Goal: Task Accomplishment & Management: Manage account settings

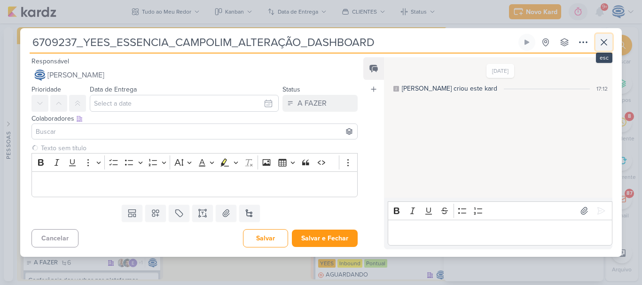
click at [602, 42] on icon at bounding box center [603, 42] width 11 height 11
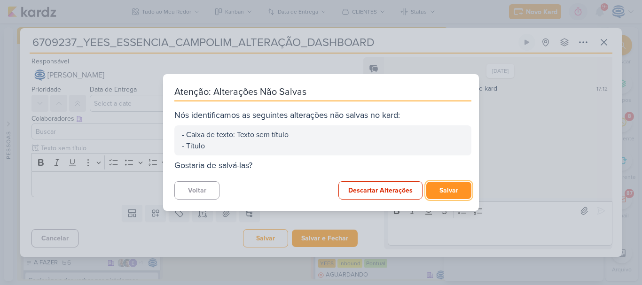
click at [435, 193] on button "Salvar" at bounding box center [448, 190] width 45 height 17
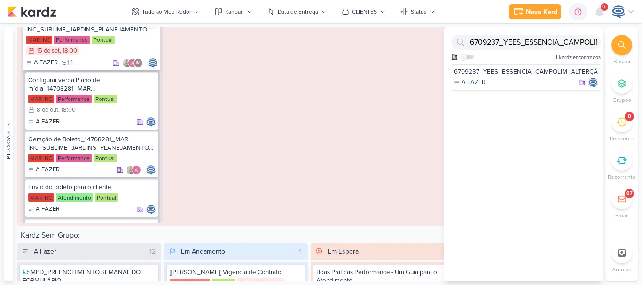
click at [125, 28] on div "14708281_MAR INC_SUBLIME_JARDINS_PLANEJAMENTO ESTRATÉGICO" at bounding box center [91, 25] width 131 height 17
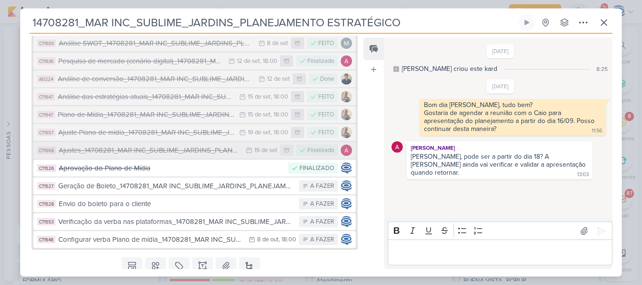
scroll to position [370, 0]
click at [160, 103] on div "Análise das estratégias atuais_14708281_MAR INC_SUBLIME_JARDINS_PLANEJAMENTO ES…" at bounding box center [146, 97] width 177 height 11
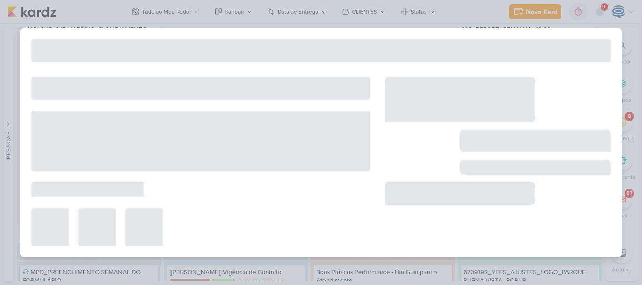
type input "Análise das estratégias atuais_14708281_MAR INC_SUBLIME_JARDINS_PLANEJAMENTO ES…"
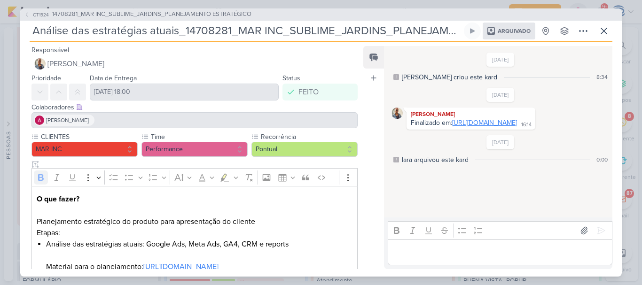
click at [452, 127] on link "[URL][DOMAIN_NAME]" at bounding box center [484, 123] width 65 height 8
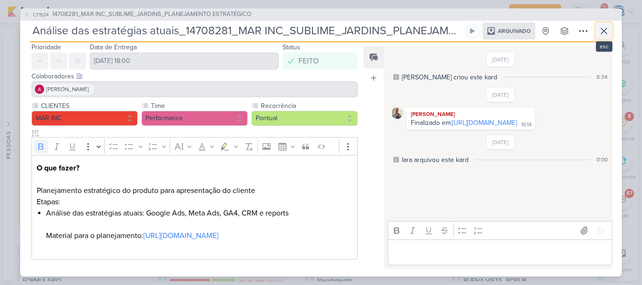
click at [612, 32] on button at bounding box center [604, 31] width 17 height 17
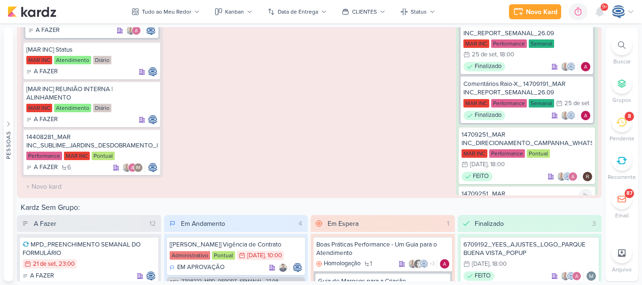
scroll to position [275, 0]
drag, startPoint x: 555, startPoint y: 143, endPoint x: 577, endPoint y: 144, distance: 22.6
click at [577, 144] on div "14709251_MAR INC_DIRECIONAMENTO_CAMPANHA_WHATSAPP" at bounding box center [527, 139] width 131 height 17
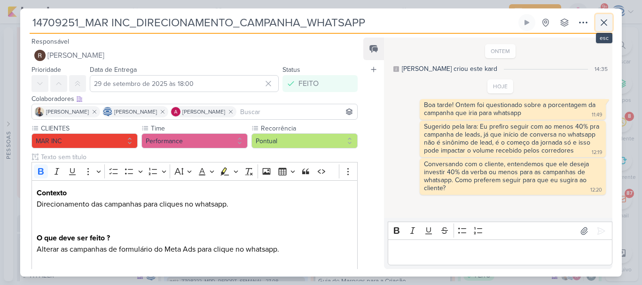
click at [605, 27] on icon at bounding box center [603, 22] width 11 height 11
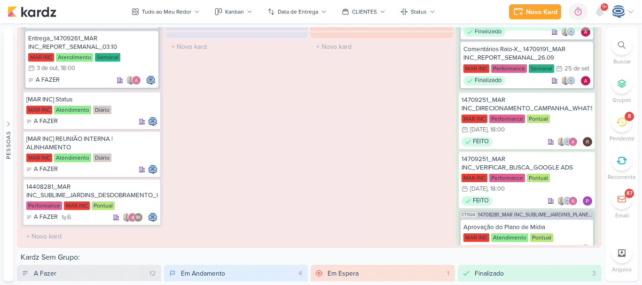
scroll to position [394, 0]
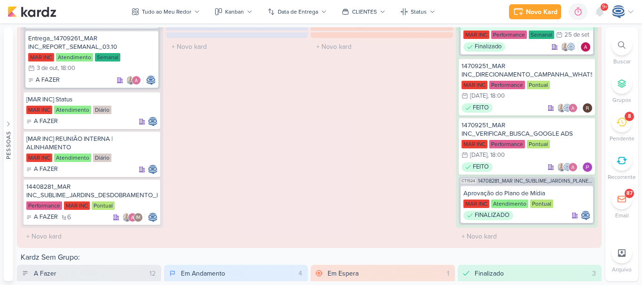
click at [618, 45] on div at bounding box center [622, 45] width 21 height 21
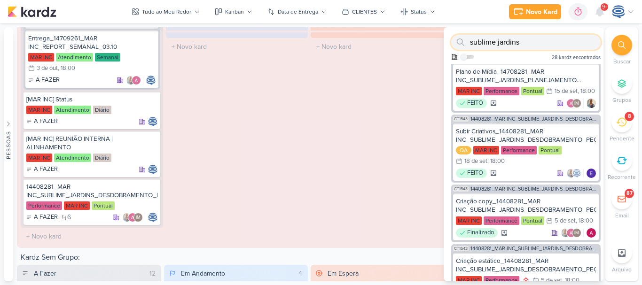
scroll to position [305, 0]
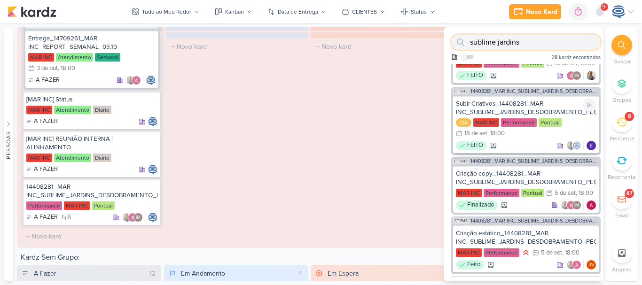
type input "sublime jardins"
click at [538, 117] on div "Subir Criativos_14408281_MAR INC_SUBLIME_JARDINS_DESDOBRAMENTO_PEÇAS_META_ADS" at bounding box center [526, 108] width 140 height 17
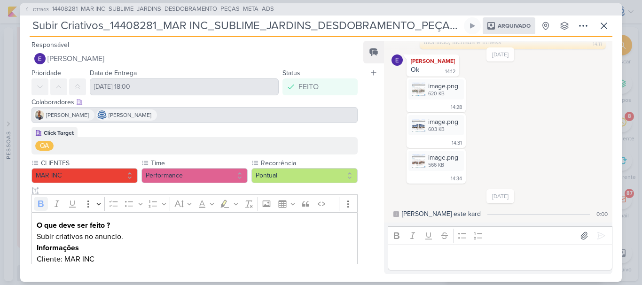
scroll to position [51, 0]
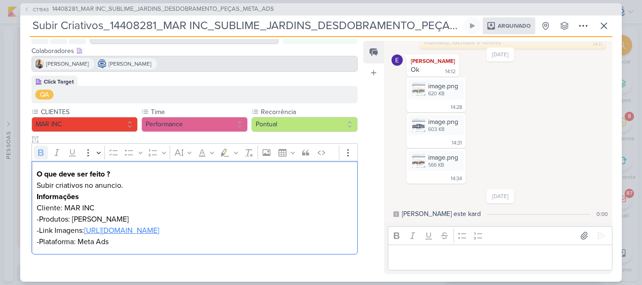
click at [133, 228] on link "[URL][DOMAIN_NAME]" at bounding box center [121, 230] width 75 height 9
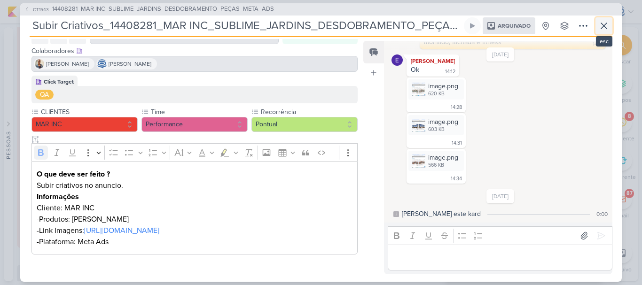
click at [607, 25] on icon at bounding box center [603, 25] width 11 height 11
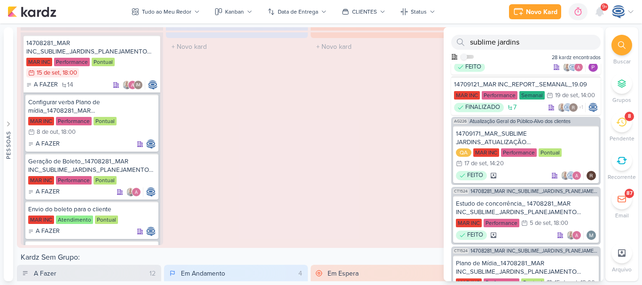
scroll to position [0, 0]
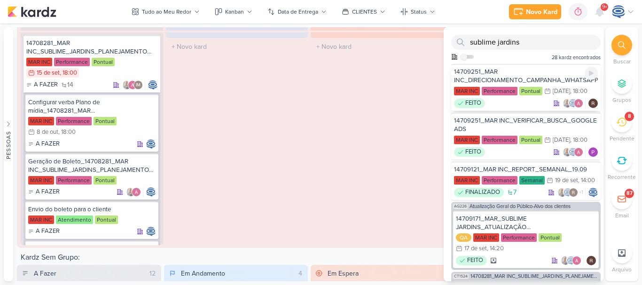
click at [531, 97] on div "MAR INC Performance Pontual 29/9 [DATE] 18:00" at bounding box center [526, 91] width 144 height 10
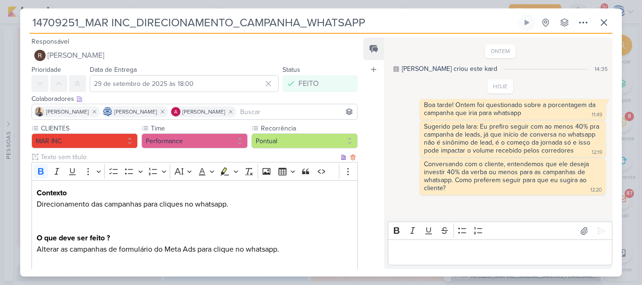
scroll to position [12, 0]
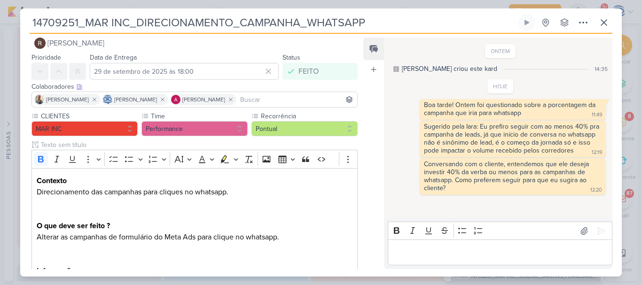
drag, startPoint x: 375, startPoint y: 24, endPoint x: 19, endPoint y: 29, distance: 355.9
click at [19, 29] on div "14709251_MAR INC_DIRECIONAMENTO_CAMPANHA_WHATSAPP" at bounding box center [321, 142] width 642 height 285
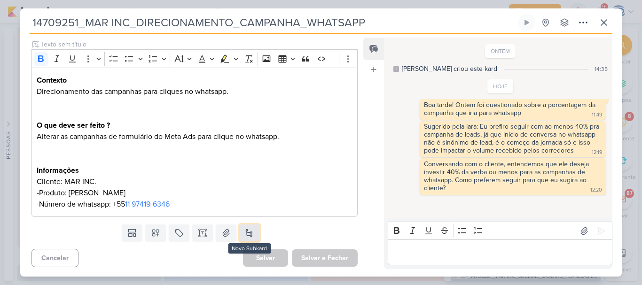
click at [250, 236] on button at bounding box center [249, 233] width 21 height 17
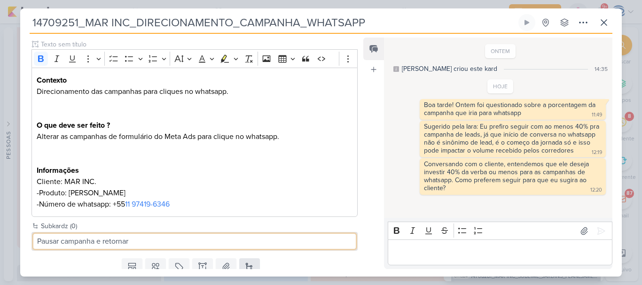
type input "Pausar campanha e retornar"
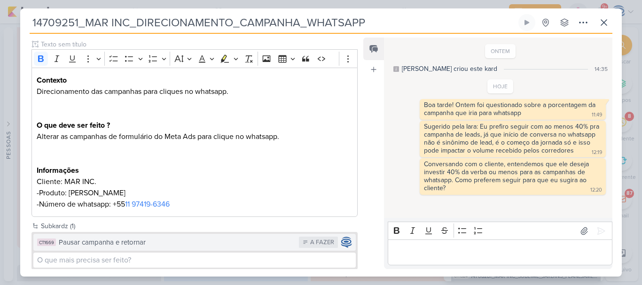
click at [186, 243] on div "Pausar campanha e retornar" at bounding box center [177, 242] width 236 height 11
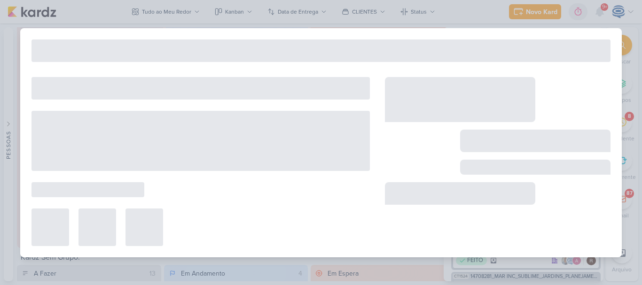
type input "Pausar campanha e retornar"
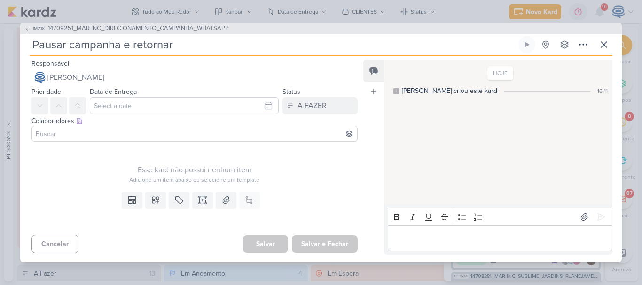
click at [184, 47] on input "Pausar campanha e retornar" at bounding box center [273, 44] width 487 height 17
type input "Pausar campanha e retornar_"
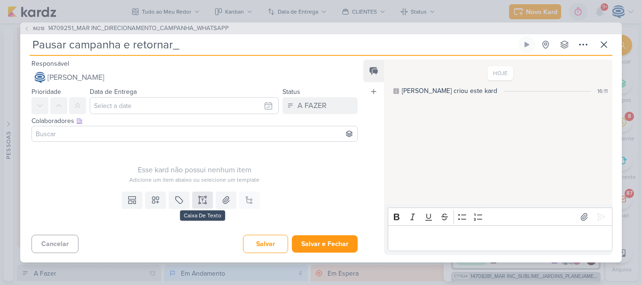
type input "Pausar campanha e retornar_"
click at [192, 200] on button at bounding box center [202, 200] width 21 height 17
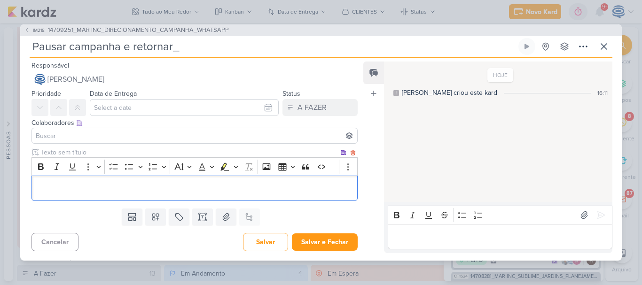
click at [295, 196] on div "Editor editing area: main" at bounding box center [194, 189] width 326 height 26
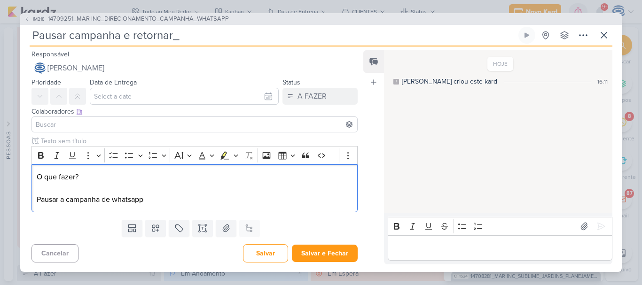
drag, startPoint x: 117, startPoint y: 174, endPoint x: 16, endPoint y: 164, distance: 101.1
click at [13, 164] on div "IM218 14709251_MAR INC_DIRECIONAMENTO_CAMPANHA_WHATSAPP Pausar campanha e retor…" at bounding box center [321, 142] width 642 height 285
click at [39, 154] on icon "Editor toolbar" at bounding box center [41, 155] width 6 height 7
click at [150, 196] on p "O que fazer? Pausar a campanha de whatsapp" at bounding box center [195, 189] width 316 height 34
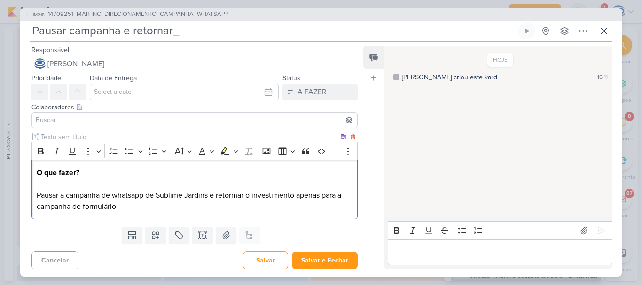
click at [234, 196] on p "O que fazer? Pausar a campanha de whatsapp de Sublime Jardins e retormar o inve…" at bounding box center [195, 189] width 316 height 45
click at [145, 208] on p "O que fazer? Pausar a campanha de whatsapp de Sublime Jardins e retomar o inves…" at bounding box center [195, 189] width 316 height 45
click at [139, 208] on p "O que fazer? Pausar a campanha de whatsapp de Sublime Jardins e retomar o inves…" at bounding box center [195, 189] width 316 height 45
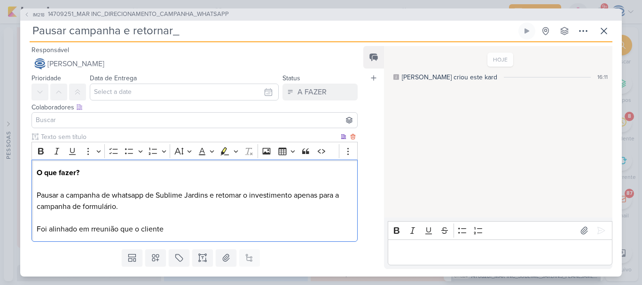
click at [95, 227] on p "O que fazer? Pausar a campanha de whatsapp de Sublime Jardins e retomar o inves…" at bounding box center [195, 201] width 316 height 68
click at [184, 224] on p "O que fazer? Pausar a campanha de whatsapp de Sublime Jardins e retomar o inves…" at bounding box center [195, 201] width 316 height 68
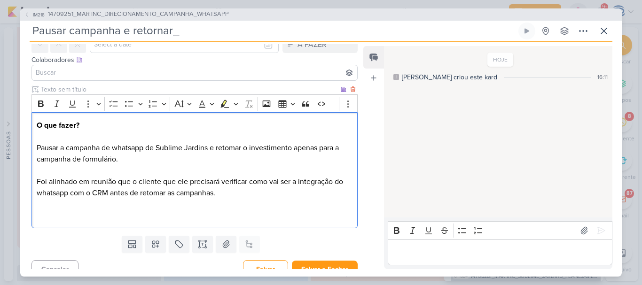
scroll to position [48, 0]
click at [40, 168] on p "O que fazer? Pausar a campanha de whatsapp de Sublime Jardins e retomar o inves…" at bounding box center [195, 170] width 316 height 102
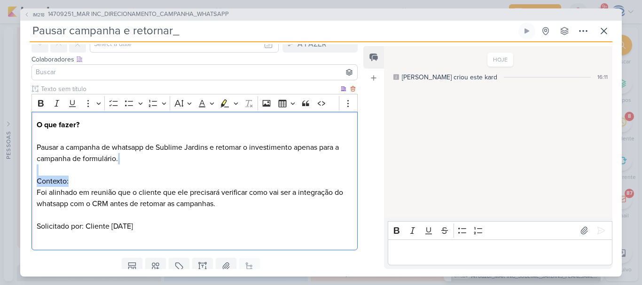
drag, startPoint x: 83, startPoint y: 177, endPoint x: 34, endPoint y: 175, distance: 48.5
click at [34, 175] on div "O que fazer? Pausar a campanha de whatsapp de Sublime Jardins e retomar o inves…" at bounding box center [194, 181] width 326 height 139
click at [39, 102] on icon "Editor toolbar" at bounding box center [41, 103] width 6 height 7
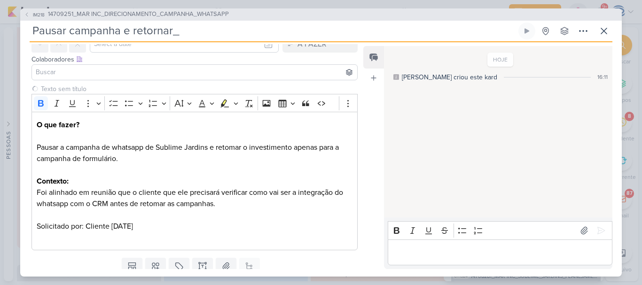
click at [63, 70] on input at bounding box center [195, 72] width 322 height 11
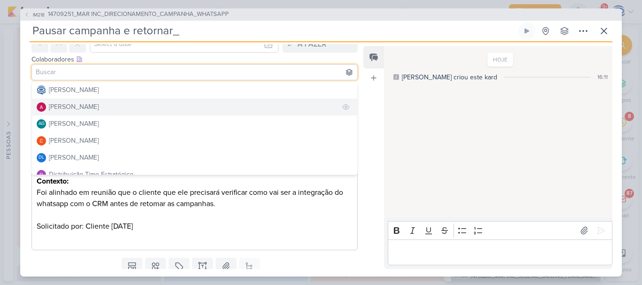
click at [87, 103] on div "[PERSON_NAME]" at bounding box center [74, 107] width 50 height 10
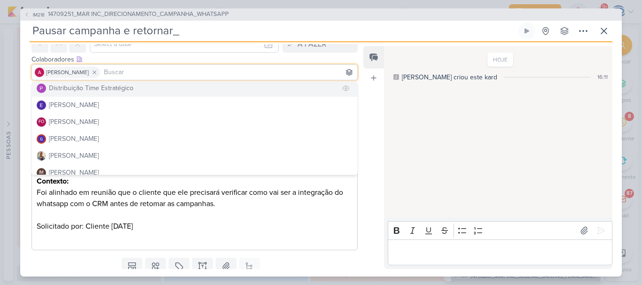
scroll to position [87, 0]
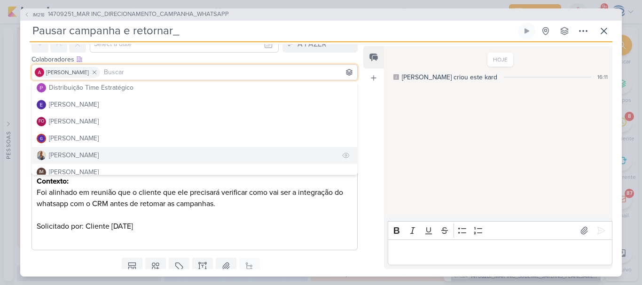
click at [86, 150] on button "[PERSON_NAME]" at bounding box center [194, 155] width 325 height 17
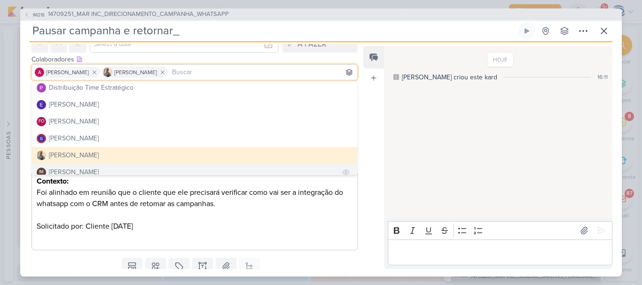
click at [87, 167] on div "[PERSON_NAME]" at bounding box center [74, 172] width 50 height 10
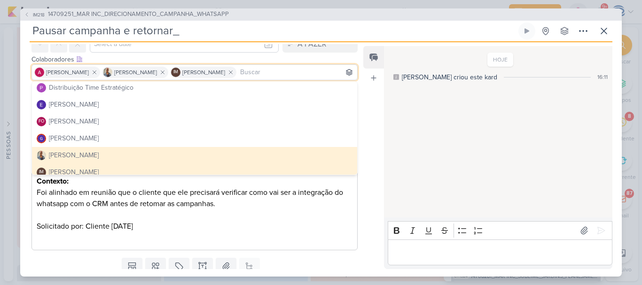
scroll to position [0, 0]
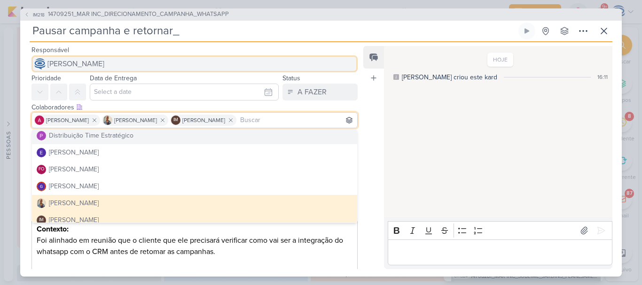
click at [104, 62] on span "[PERSON_NAME]" at bounding box center [75, 63] width 57 height 11
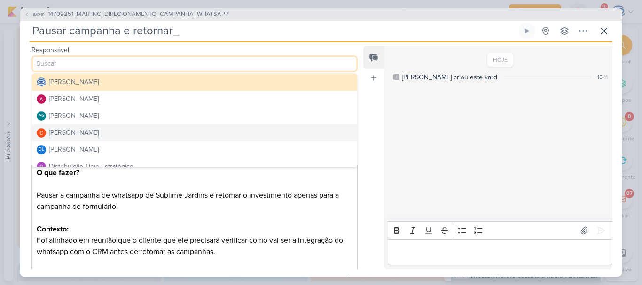
scroll to position [41, 0]
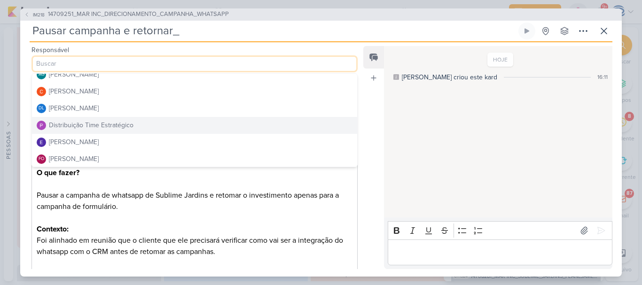
click at [93, 132] on button "Distribuição Time Estratégico" at bounding box center [194, 125] width 325 height 17
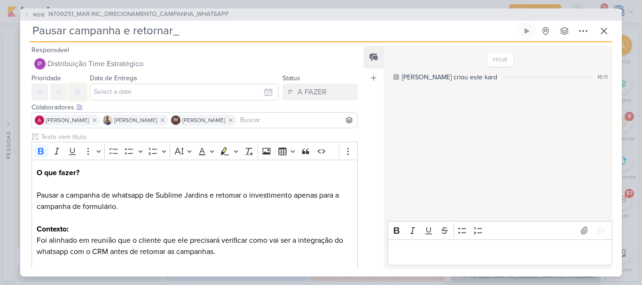
drag, startPoint x: 80, startPoint y: 93, endPoint x: 110, endPoint y: 88, distance: 30.9
click at [110, 88] on div "Prioridade Data de Entrega [DATE] Dom Seg Ter Qua Qui Sex Sáb 00 01 :" at bounding box center [190, 86] width 341 height 28
click at [110, 88] on input "text" at bounding box center [184, 92] width 189 height 17
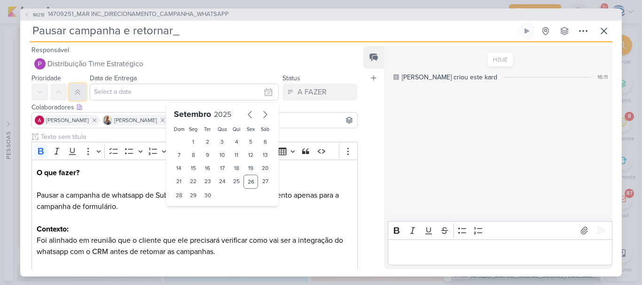
click at [78, 91] on icon at bounding box center [78, 92] width 8 height 8
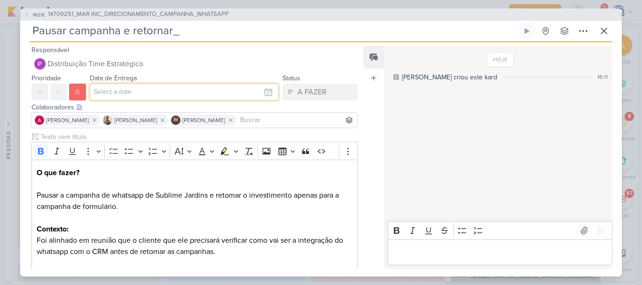
click at [131, 86] on input "text" at bounding box center [184, 92] width 189 height 17
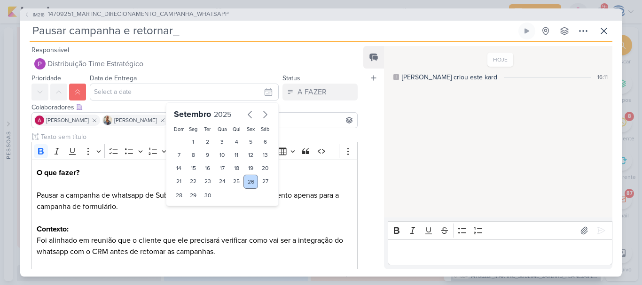
click at [248, 181] on div "26" at bounding box center [251, 182] width 15 height 14
type input "[DATE] 23:59"
click at [189, 212] on select "00 01 02 03 04 05 06 07 08 09 10 11 12 13 14 15 16 17 18 19 20 21 22 23" at bounding box center [193, 211] width 13 height 11
select select "18"
click at [187, 206] on select "00 01 02 03 04 05 06 07 08 09 10 11 12 13 14 15 16 17 18 19 20 21 22 23" at bounding box center [193, 211] width 13 height 11
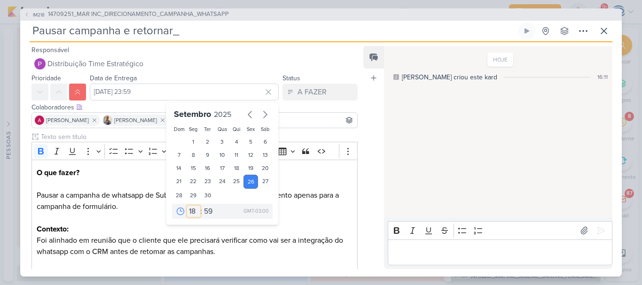
type input "[DATE] 18:59"
click at [205, 209] on select "00 05 10 15 20 25 30 35 40 45 50 55 59" at bounding box center [208, 211] width 13 height 11
select select "0"
click at [202, 206] on select "00 05 10 15 20 25 30 35 40 45 50 55 59" at bounding box center [208, 211] width 13 height 11
type input "26 de setembro de 2025 às 18:00"
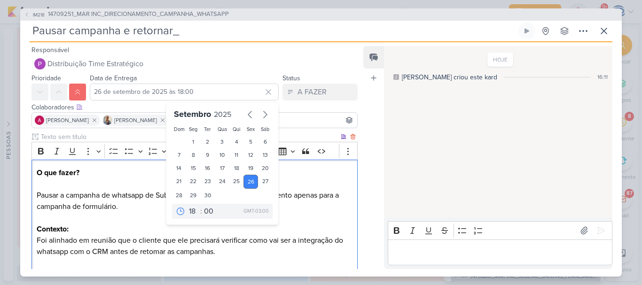
click at [123, 207] on p "O que fazer? Pausar a campanha de whatsapp de Sublime Jardins e retomar o inves…" at bounding box center [195, 223] width 316 height 113
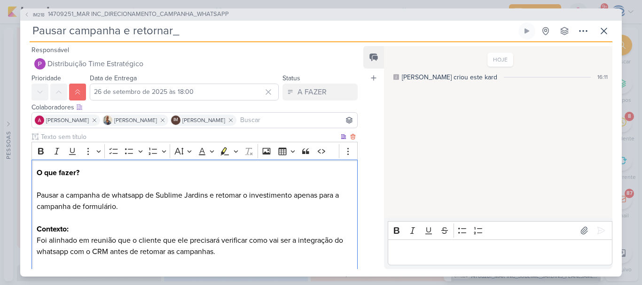
scroll to position [81, 0]
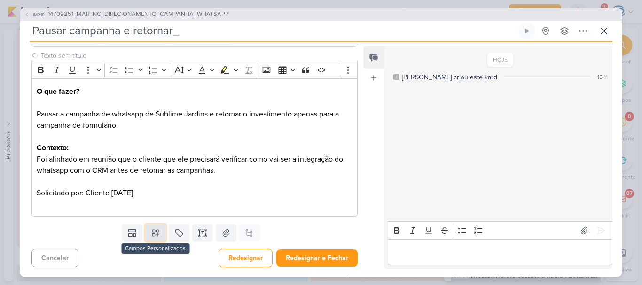
click at [157, 233] on icon at bounding box center [155, 232] width 9 height 9
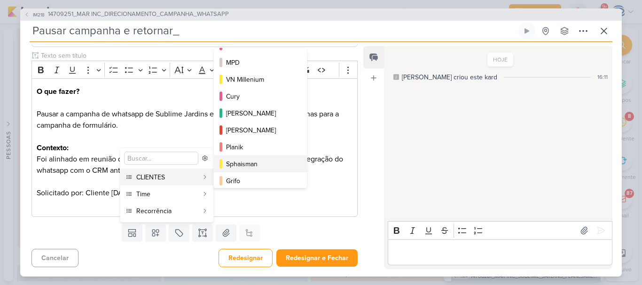
scroll to position [153, 0]
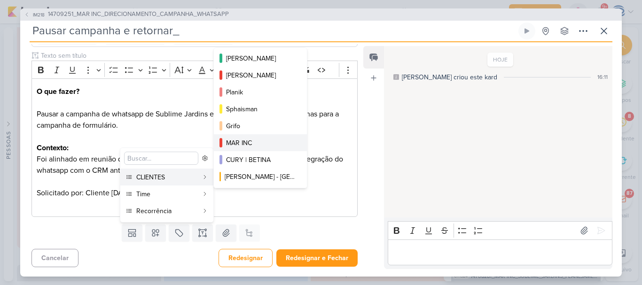
click at [251, 143] on div "MAR INC" at bounding box center [261, 143] width 70 height 10
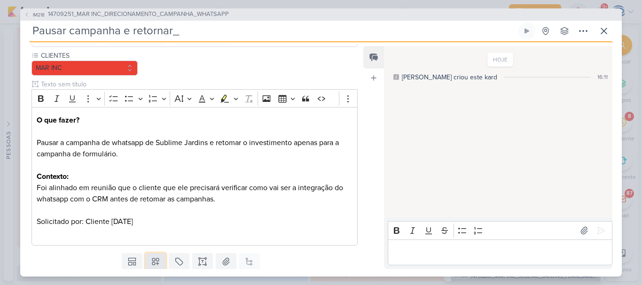
click at [152, 255] on button at bounding box center [155, 261] width 21 height 17
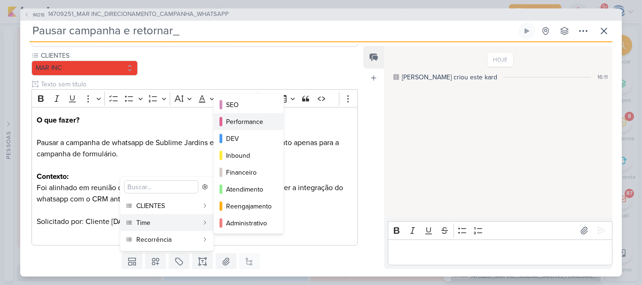
click at [242, 123] on div "Performance" at bounding box center [249, 122] width 46 height 10
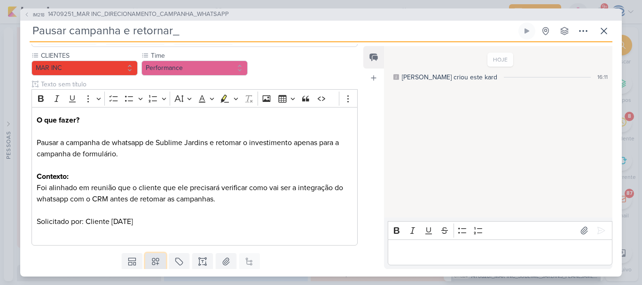
click at [156, 263] on icon at bounding box center [155, 262] width 7 height 7
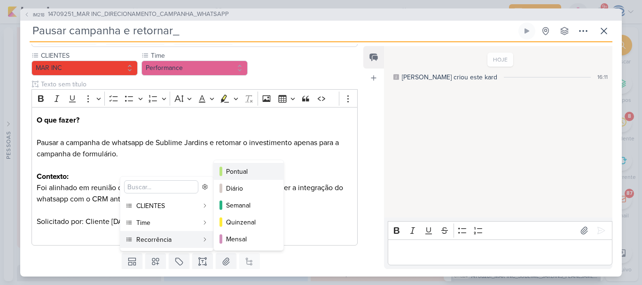
click at [234, 165] on button "Pontual" at bounding box center [249, 171] width 70 height 17
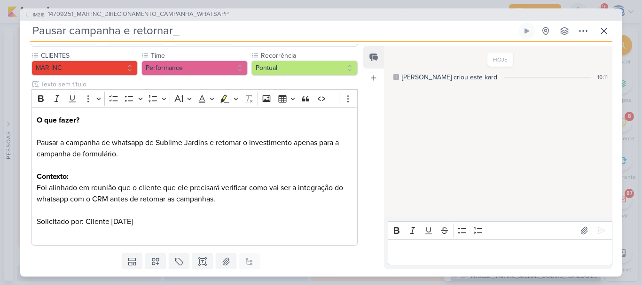
scroll to position [110, 0]
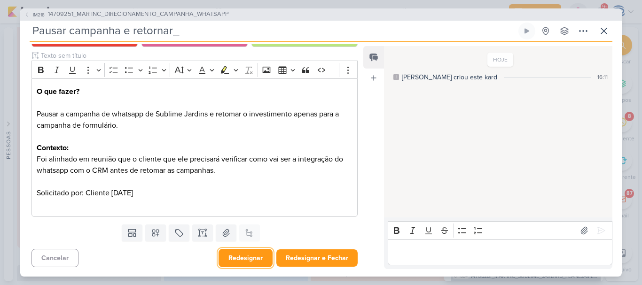
click at [239, 261] on button "Redesignar" at bounding box center [246, 258] width 54 height 18
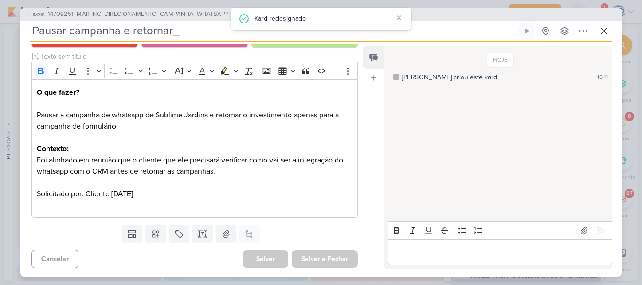
scroll to position [0, 0]
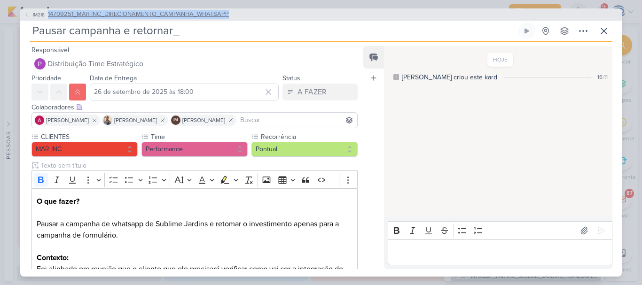
drag, startPoint x: 230, startPoint y: 12, endPoint x: 46, endPoint y: 12, distance: 183.8
click at [46, 12] on div "IM218 14709251_MAR INC_DIRECIONAMENTO_CAMPANHA_WHATSAPP" at bounding box center [321, 14] width 602 height 12
copy button "14709251_MAR INC_DIRECIONAMENTO_CAMPANHA_WHATSAPP"
click at [221, 32] on input "Pausar campanha e retornar_" at bounding box center [273, 31] width 487 height 17
paste input "14709251_MAR INC_DIRECIONAMENTO_CAMPANHA_WHATSAPP"
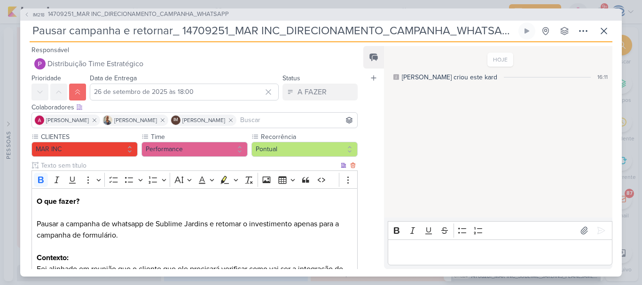
scroll to position [110, 0]
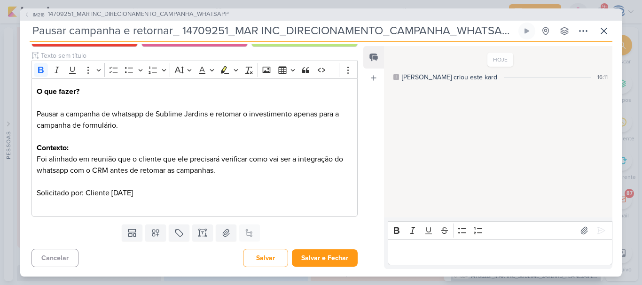
click at [181, 29] on input "Pausar campanha e retornar_ 14709251_MAR INC_DIRECIONAMENTO_CAMPANHA_WHATSAPP" at bounding box center [273, 31] width 487 height 17
type input "Pausar campanha e retornar_14709251_MAR INC_DIRECIONAMENTO_CAMPANHA_WHATSAPP"
click at [262, 263] on button "Salvar" at bounding box center [265, 258] width 45 height 18
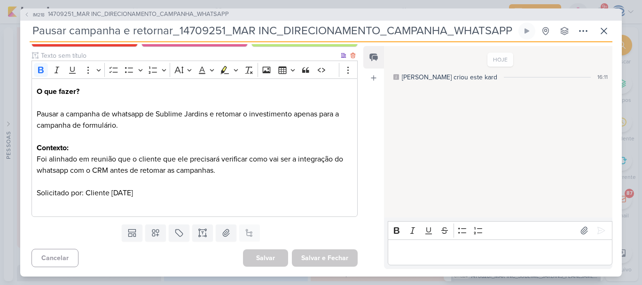
scroll to position [0, 0]
